Goal: Task Accomplishment & Management: Complete application form

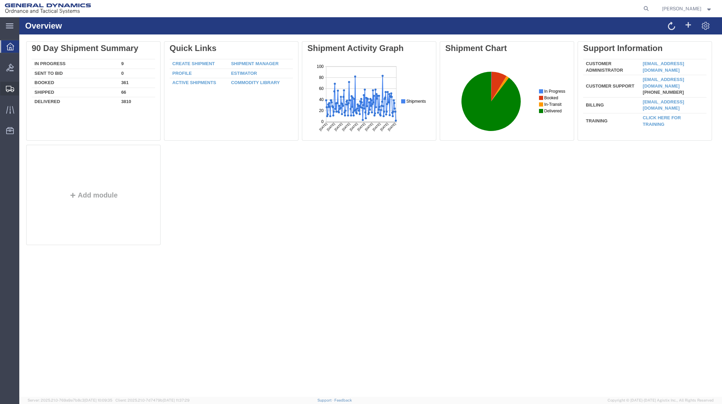
click at [0, 0] on span "Create Shipment" at bounding box center [0, 0] width 0 height 0
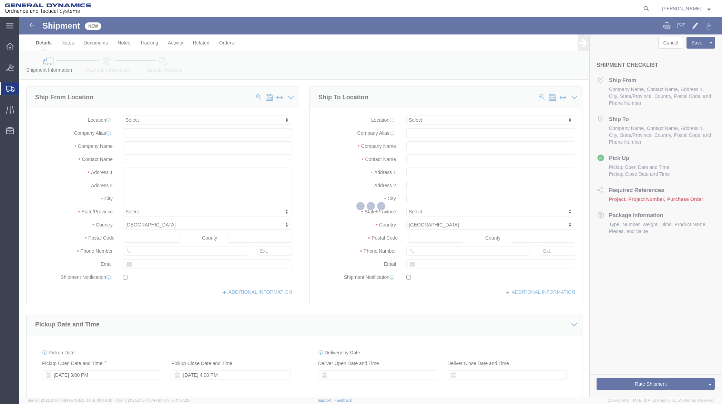
select select
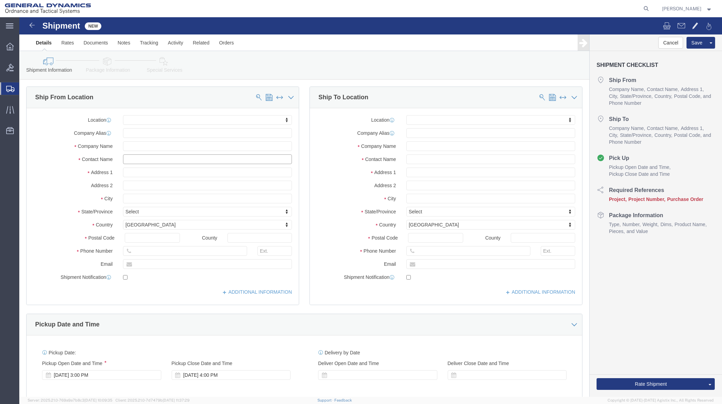
click input "text"
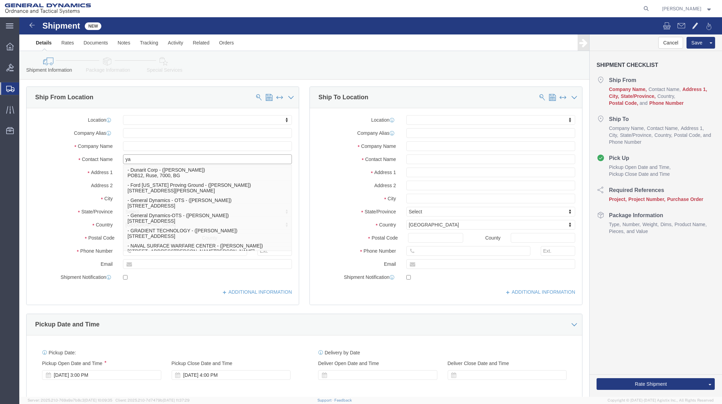
type input "y"
type input "M"
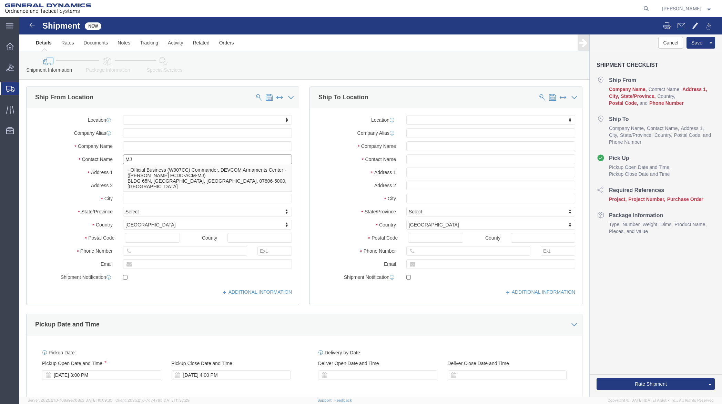
type input "M"
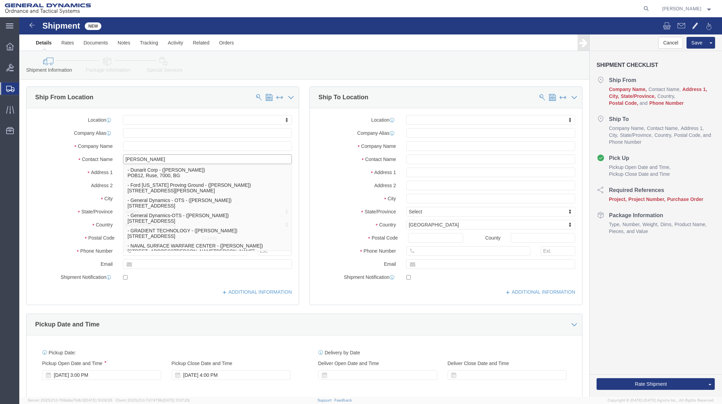
type input "[PERSON_NAME]"
click p "- General Dynamics - OTS - ([PERSON_NAME]) 19850 IH 635, [GEOGRAPHIC_DATA], [GE…"
select select
type input "19850 IH 635"
type input "75149"
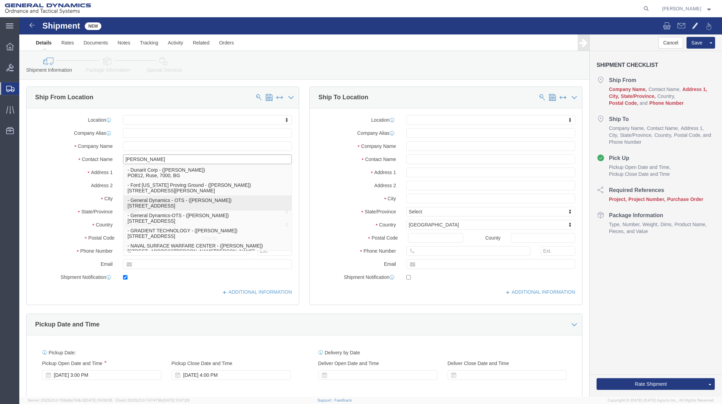
type input "[PHONE_NUMBER]"
type input "[EMAIL_ADDRESS][DOMAIN_NAME]"
checkbox input "true"
type input "General Dynamics - OTS"
type input "[PERSON_NAME]"
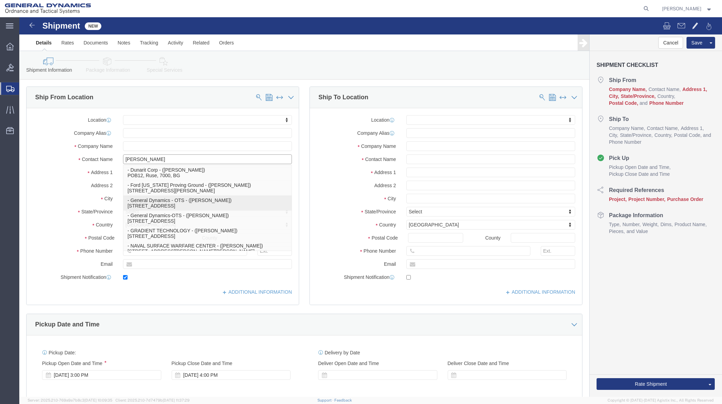
type input "Mesquite"
select select "[GEOGRAPHIC_DATA]"
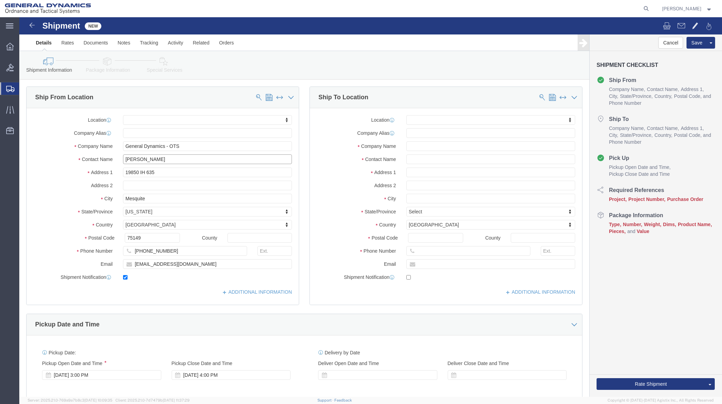
type input "[PERSON_NAME]"
click input "text"
paste input "Fusion Engineering, LLC"
type input "Fusion Engineering, LLC"
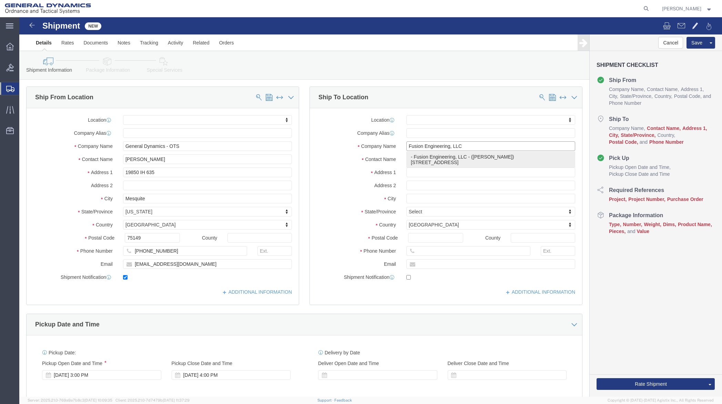
click p "- Fusion Engineering, LLC - ([PERSON_NAME]) [STREET_ADDRESS]"
select select
type input "[STREET_ADDRESS]"
type input "Suite 112"
type input "60563"
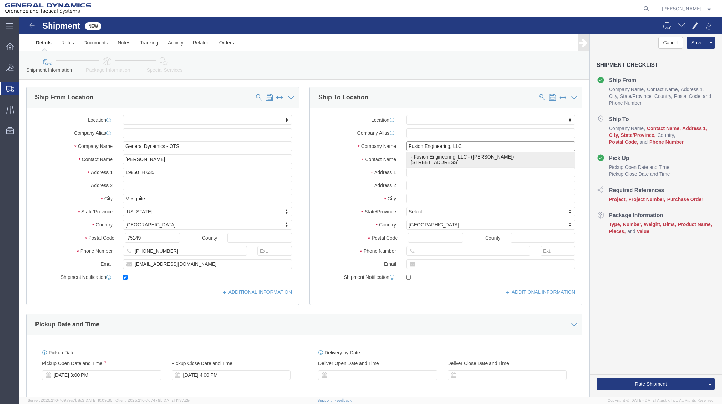
type input "[PERSON_NAME]"
type input "Naperville"
select select "IL"
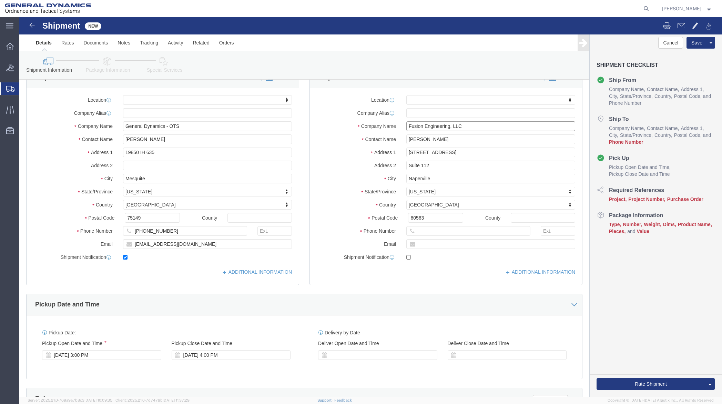
scroll to position [34, 0]
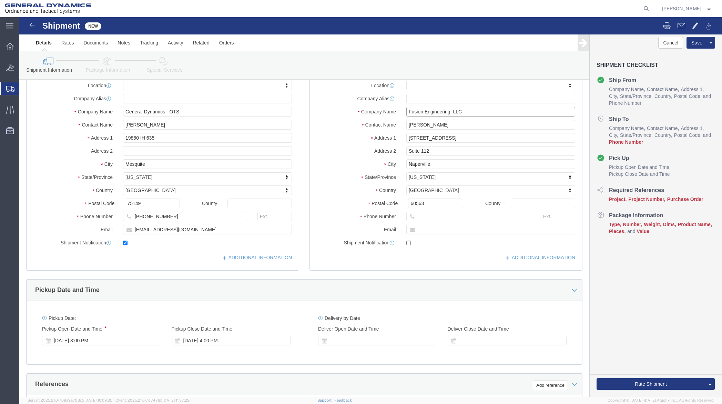
type input "Fusion Engineering, LLC"
click input "text"
type input "[PHONE_NUMBER]"
paste input "[EMAIL_ADDRESS][DOMAIN_NAME]"
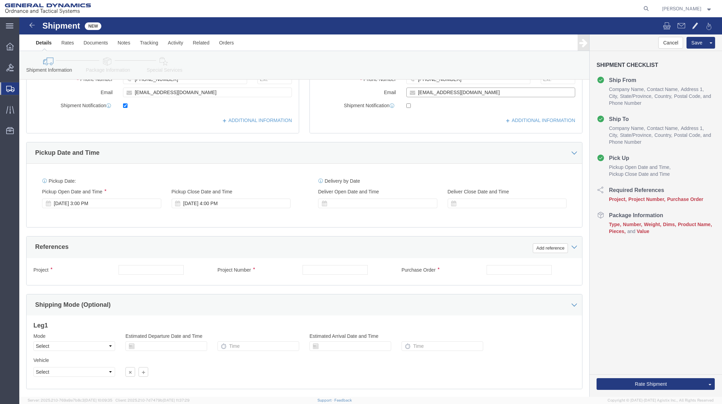
scroll to position [172, 0]
type input "[EMAIL_ADDRESS][DOMAIN_NAME]"
checkbox input "true"
click div "[DATE] 3:00 PM"
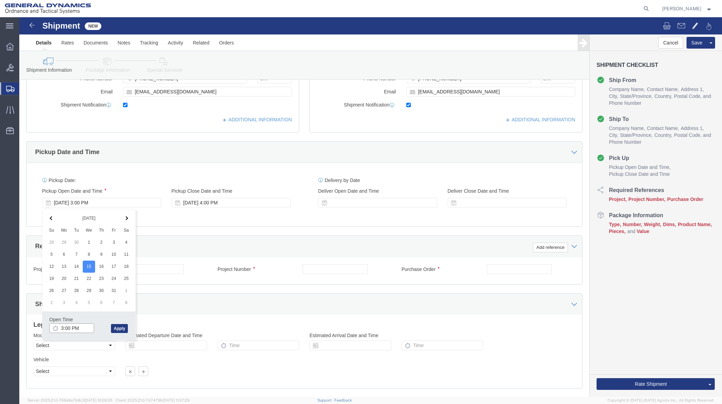
click input "3:00 PM"
type input "7:00 AM"
click button "Apply"
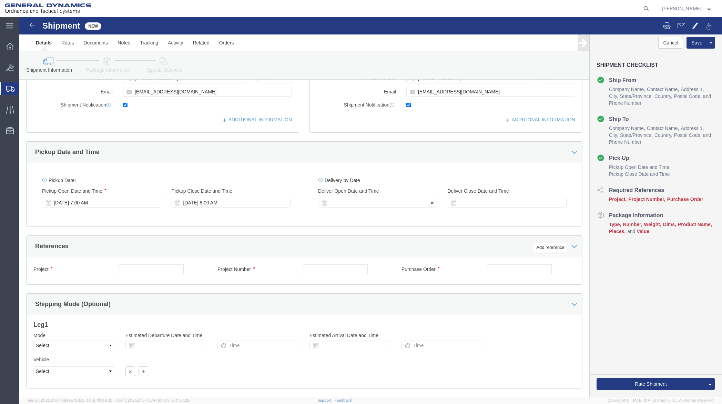
click div
click div "[DATE] 8:00 AM"
type input "11:00 AM"
click button "Apply"
click input "text"
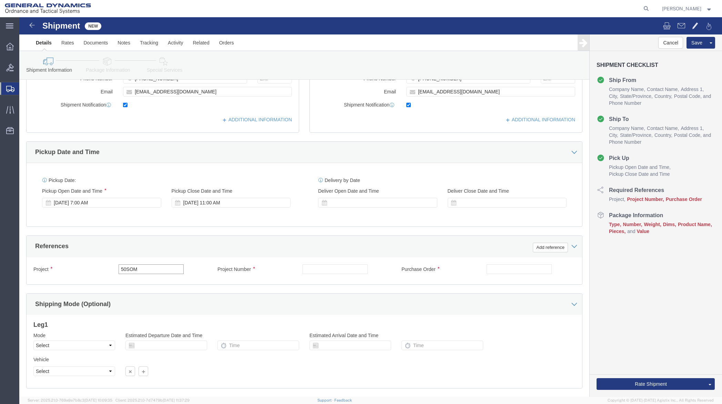
type input "50SOM"
type input "NA"
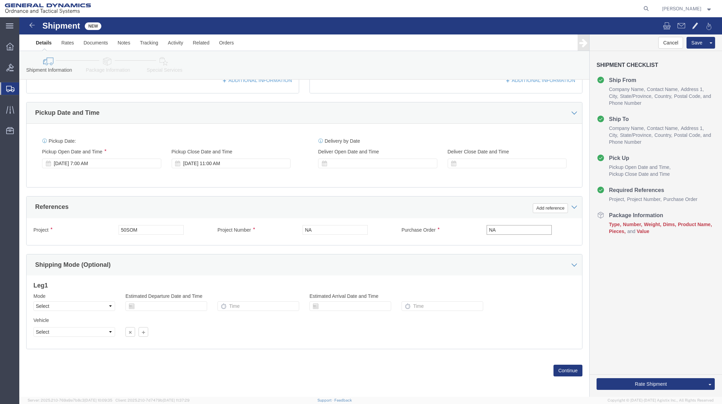
scroll to position [212, 0]
type input "NA"
click button "Continue"
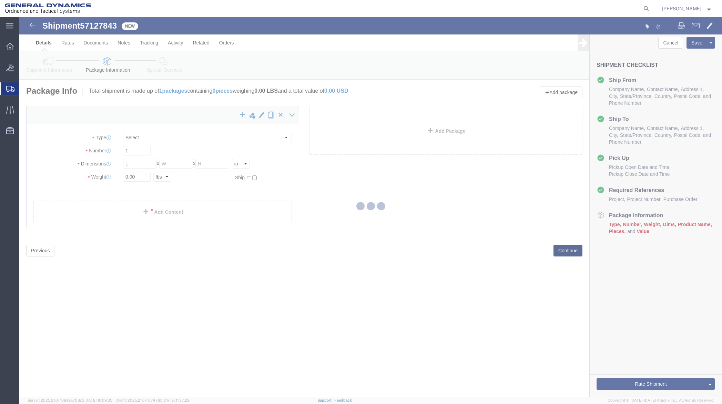
select select "CBOX"
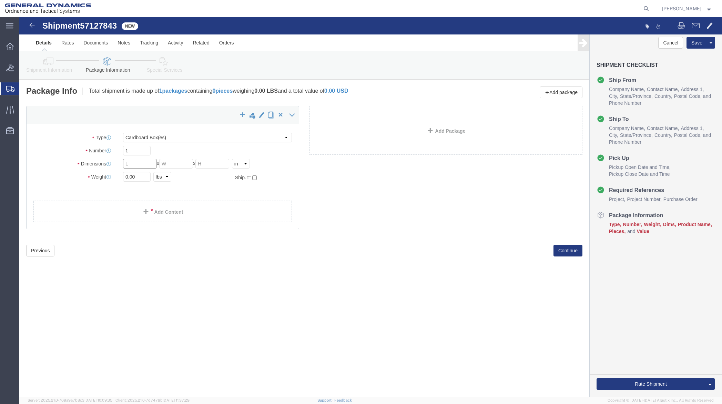
click input "text"
type input "48"
type input "12"
click select "Select Bale(s) Basket(s) Bolt(s) Bottle(s) Buckets Bulk Bundle(s) Can(s) Cardbo…"
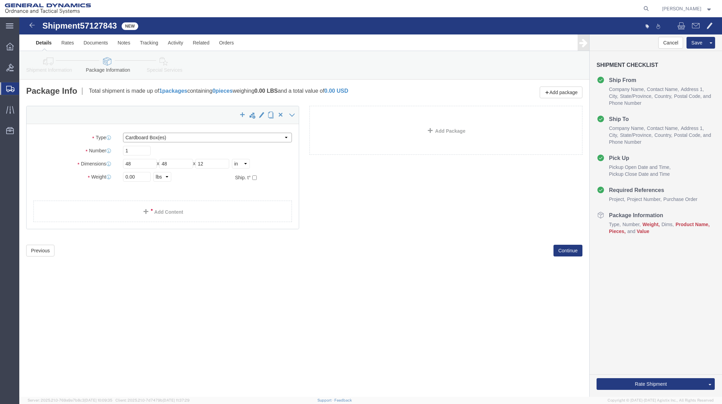
select select "PONS"
click select "Select Bale(s) Basket(s) Bolt(s) Bottle(s) Buckets Bulk Bundle(s) Can(s) Cardbo…"
drag, startPoint x: 119, startPoint y: 174, endPoint x: 94, endPoint y: 178, distance: 24.5
click div "Package Type Select Bale(s) Basket(s) Bolt(s) Bottle(s) Buckets Bulk Bundle(s) …"
type input "180"
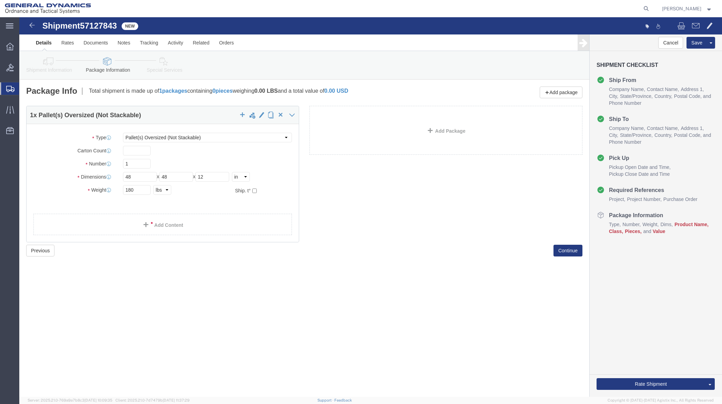
click div "Please fix the following errors Ship From Location Location My Profile Location…"
click link "Add Content"
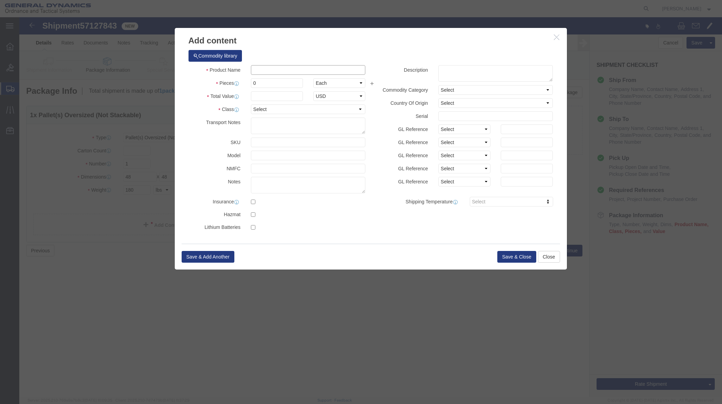
click input "text"
type input "2 Fusion Parts"
drag, startPoint x: 246, startPoint y: 68, endPoint x: 223, endPoint y: 71, distance: 23.6
drag, startPoint x: 238, startPoint y: 68, endPoint x: 220, endPoint y: 72, distance: 18.3
click div "Product Name 2 Fusion Parts Pieces 0 Select Bag Barrels 100Board Feet Bottle Bo…"
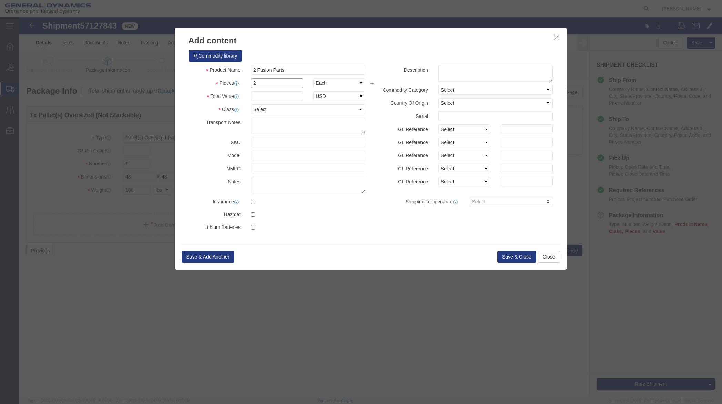
type input "2"
click input "text"
type input "4,500"
click select "Select 50 55 60 65 70 85 92.5 100 125 175 250 300 400"
select select "50"
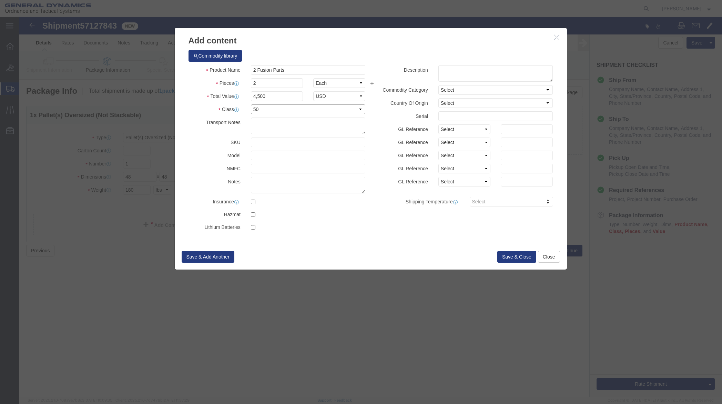
click select "Select 50 55 60 65 70 85 92.5 100 125 175 250 300 400"
click button "Save & Close"
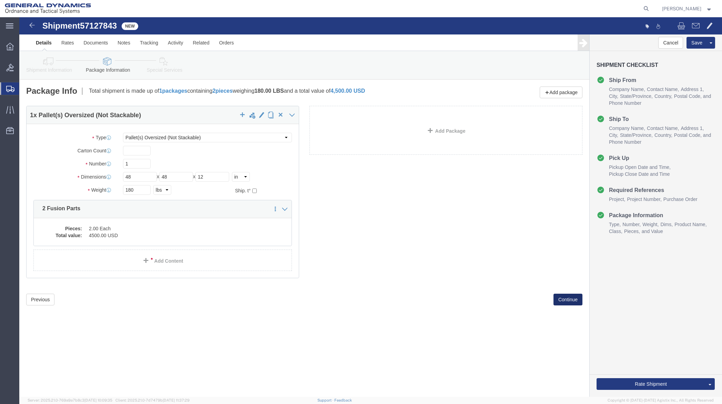
click button "Continue"
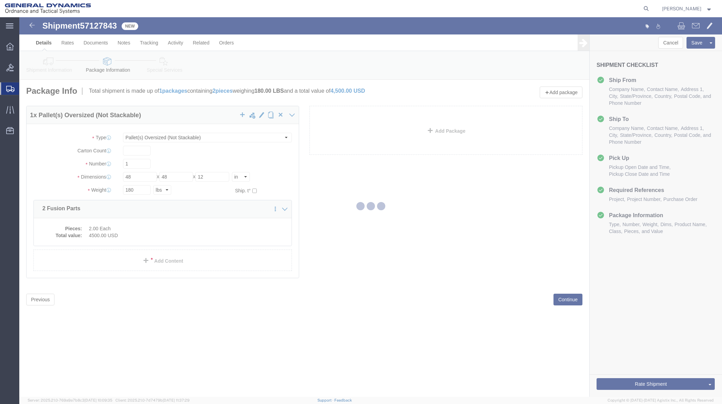
select select
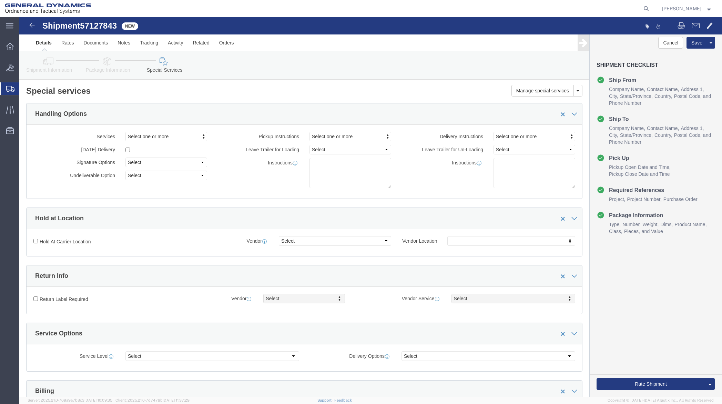
click icon
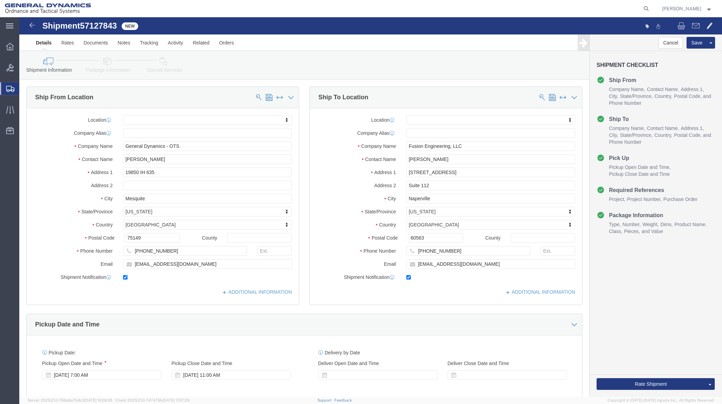
click icon
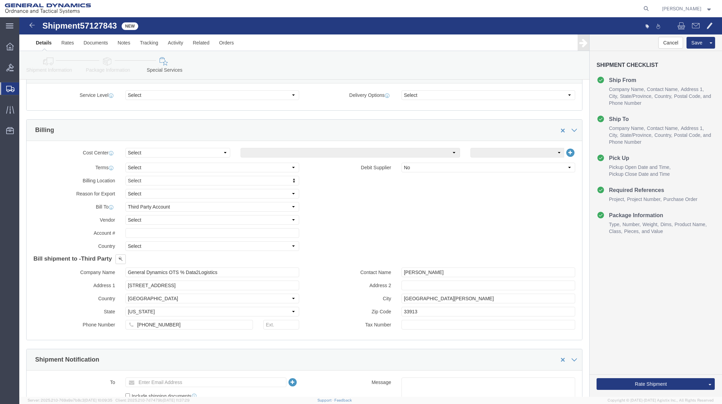
scroll to position [276, 0]
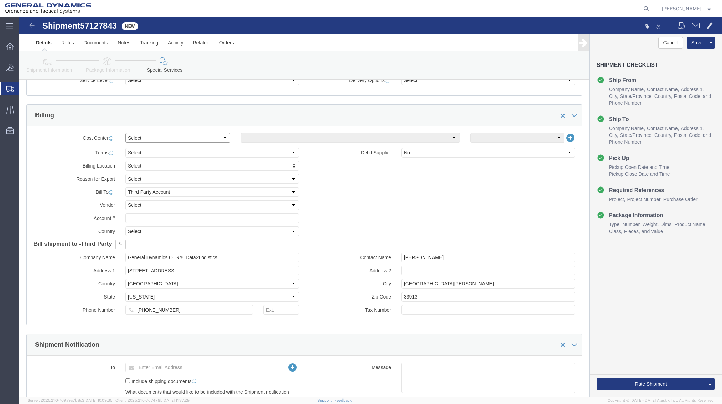
click select "Select Buyer Cost Center Department Operations Number Order Number Sales Person"
select select "DEPARTMENT"
click select "Select Buyer Cost Center Department Operations Number Order Number Sales Person"
click select "Select [GEOGRAPHIC_DATA] [GEOGRAPHIC_DATA] [GEOGRAPHIC_DATA] [GEOGRAPHIC_DATA] …"
select select "1923981"
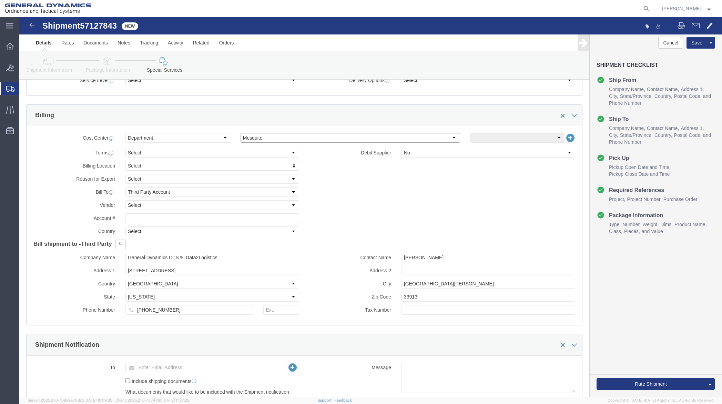
click select "Select [GEOGRAPHIC_DATA] [GEOGRAPHIC_DATA] [GEOGRAPHIC_DATA] [GEOGRAPHIC_DATA] …"
click select "Select DHL FedEx Express UPS"
select select "FedEx Express"
click select "Select DHL FedEx Express UPS"
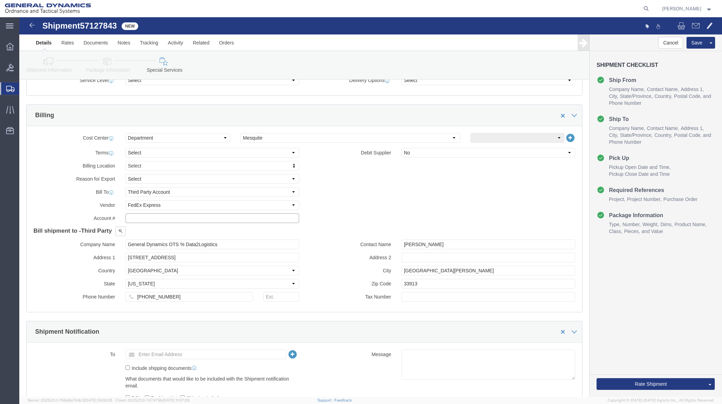
click input "text"
type input "201518662"
drag, startPoint x: 152, startPoint y: 242, endPoint x: 79, endPoint y: 241, distance: 73.4
click div "Address 1 [STREET_ADDRESS]"
type input "e"
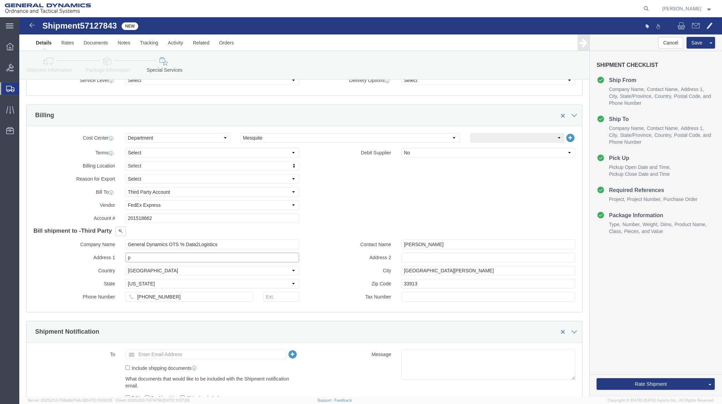
type input "PO BOX 51050"
drag, startPoint x: 155, startPoint y: 281, endPoint x: 90, endPoint y: 292, distance: 66.2
click div "Cost Center Select Buyer Cost Center Department Operations Number Order Number …"
drag, startPoint x: 424, startPoint y: 230, endPoint x: 356, endPoint y: 233, distance: 68.9
click div "Contact Name [PERSON_NAME] Address 2 City [GEOGRAPHIC_DATA][PERSON_NAME] Zip Co…"
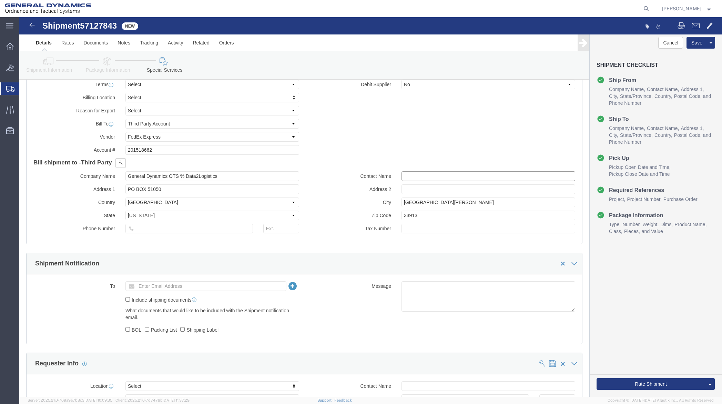
scroll to position [344, 0]
click input "text"
type input "[PERSON_NAME][EMAIL_ADDRESS][PERSON_NAME][DOMAIN_NAME]"
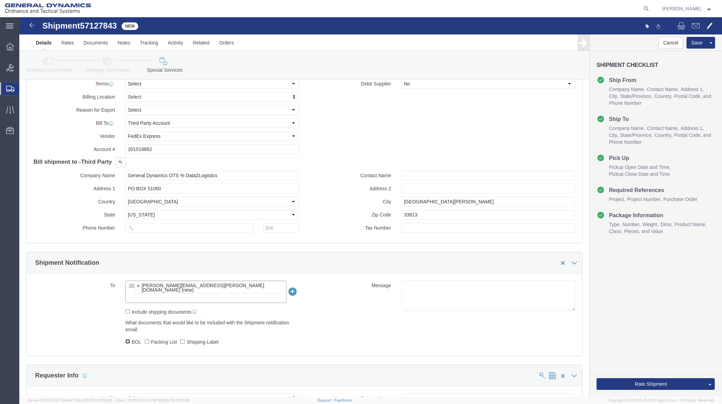
click input "BOL"
checkbox input "true"
click input "Packing List"
checkbox input "true"
click input "Shipping Label"
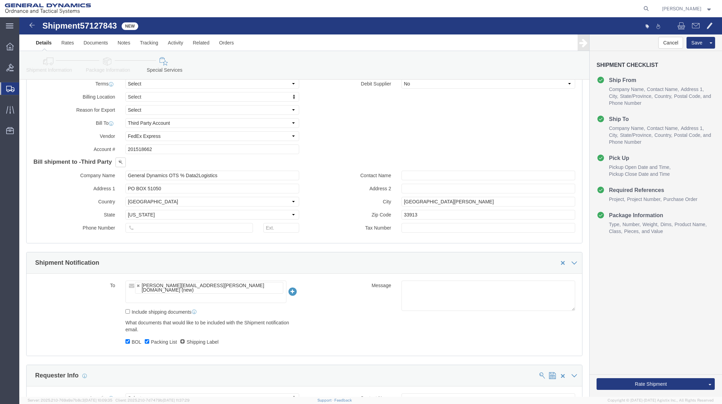
checkbox input "true"
click icon
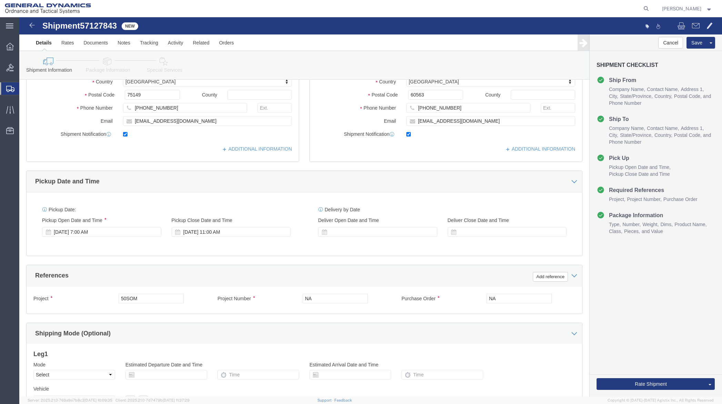
scroll to position [143, 0]
click icon
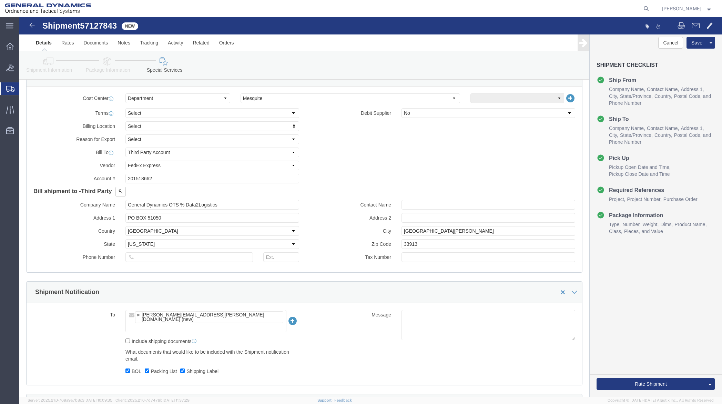
scroll to position [316, 0]
click button "Rate Shipment"
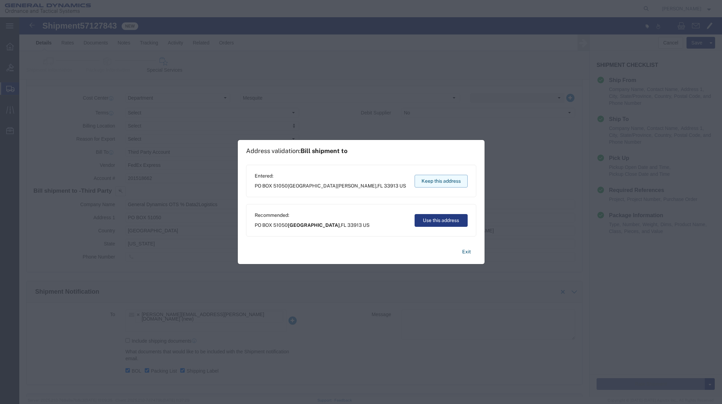
click at [434, 182] on button "Keep this address" at bounding box center [440, 181] width 53 height 13
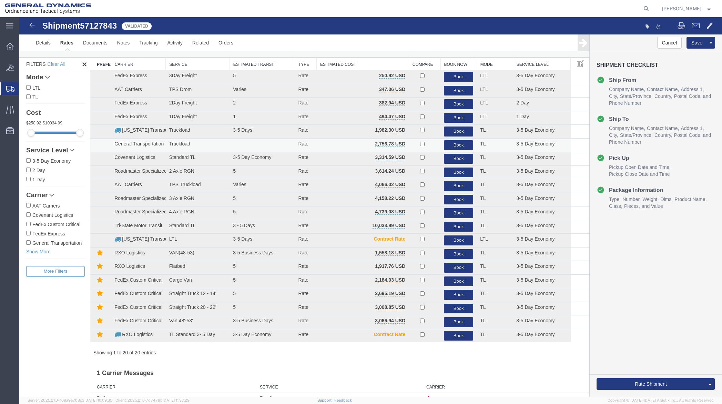
scroll to position [0, 0]
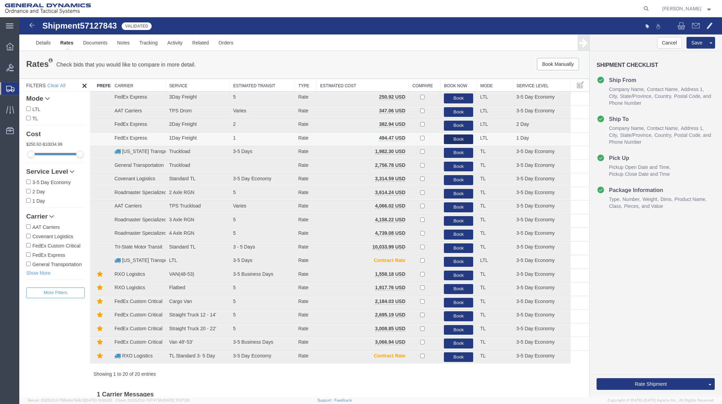
click at [452, 138] on button "Book" at bounding box center [458, 139] width 29 height 10
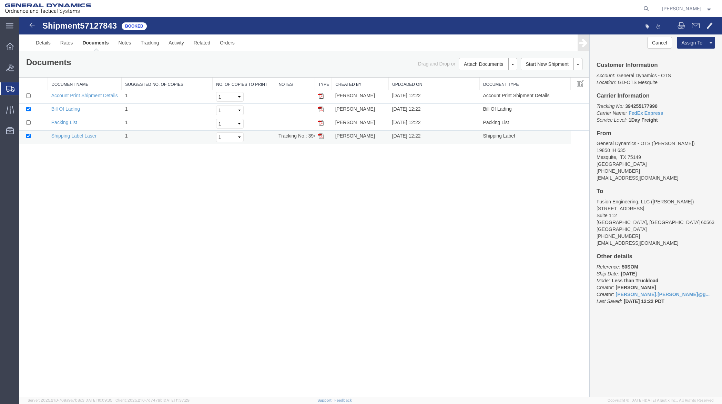
click at [321, 136] on img at bounding box center [321, 136] width 6 height 6
drag, startPoint x: 319, startPoint y: 123, endPoint x: 377, endPoint y: 122, distance: 57.9
click at [319, 123] on img at bounding box center [321, 123] width 6 height 6
click at [47, 43] on link "Details" at bounding box center [43, 42] width 24 height 17
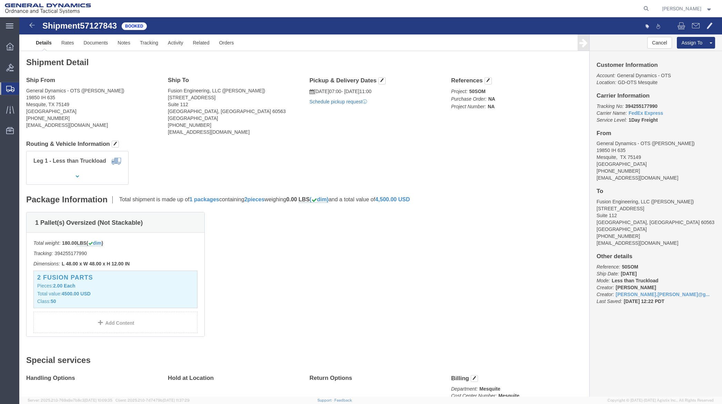
click link "Schedule pickup request"
